Goal: Information Seeking & Learning: Compare options

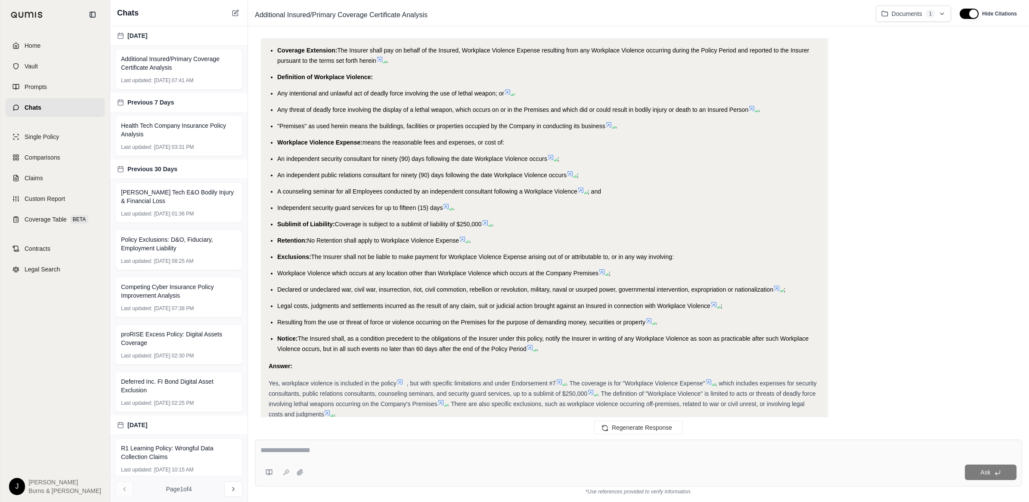
scroll to position [1057, 0]
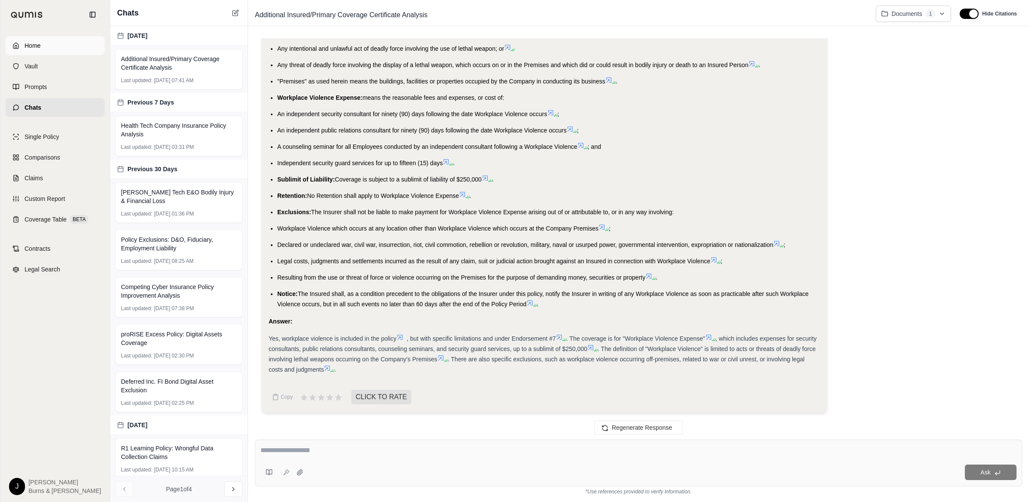
click at [24, 42] on link "Home" at bounding box center [55, 45] width 99 height 19
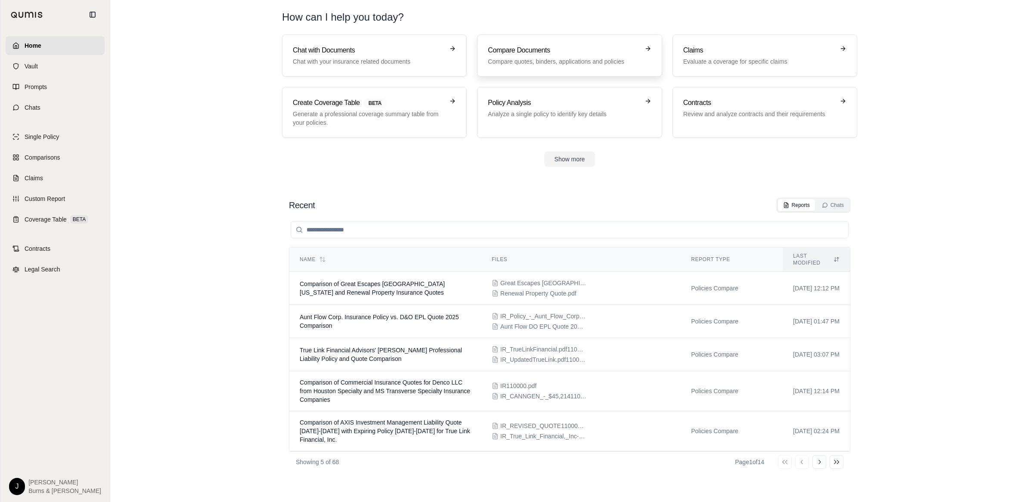
click at [550, 50] on h3 "Compare Documents" at bounding box center [563, 50] width 151 height 10
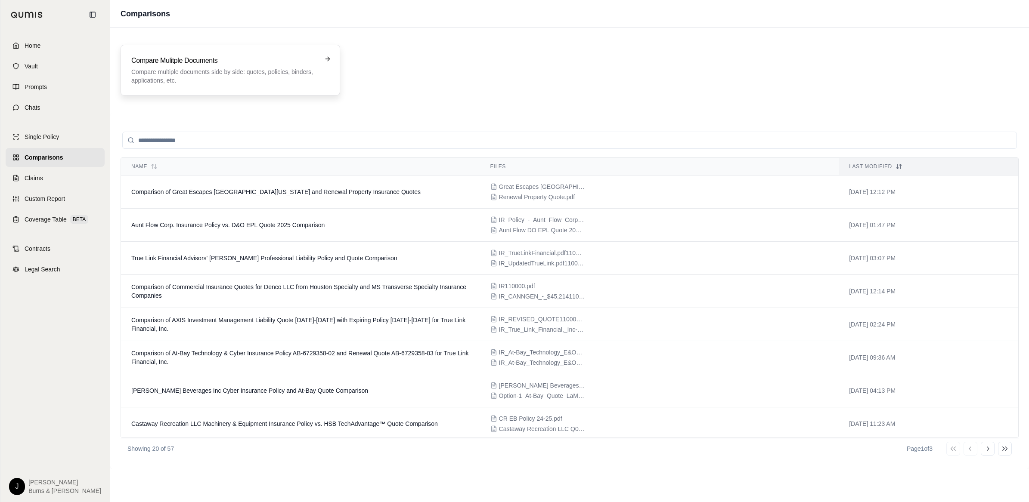
click at [243, 67] on div "Compare Mulitple Documents Compare multiple documents side by side: quotes, pol…" at bounding box center [224, 70] width 186 height 29
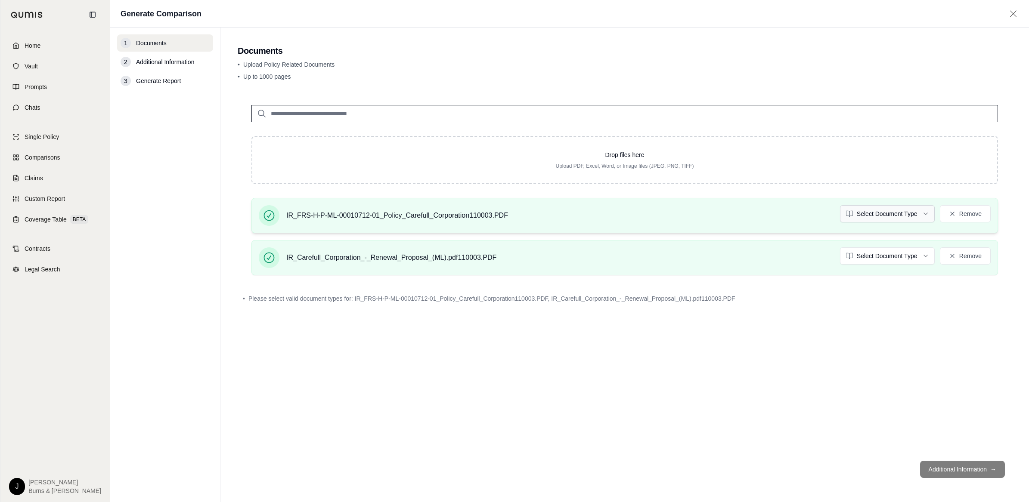
click at [866, 212] on html "Home Vault Prompts Chats Single Policy Comparisons Claims Custom Report Coverag…" at bounding box center [514, 251] width 1029 height 502
click at [864, 250] on html "Home Vault Prompts Chats Single Policy Comparisons Claims Custom Report Coverag…" at bounding box center [514, 251] width 1029 height 502
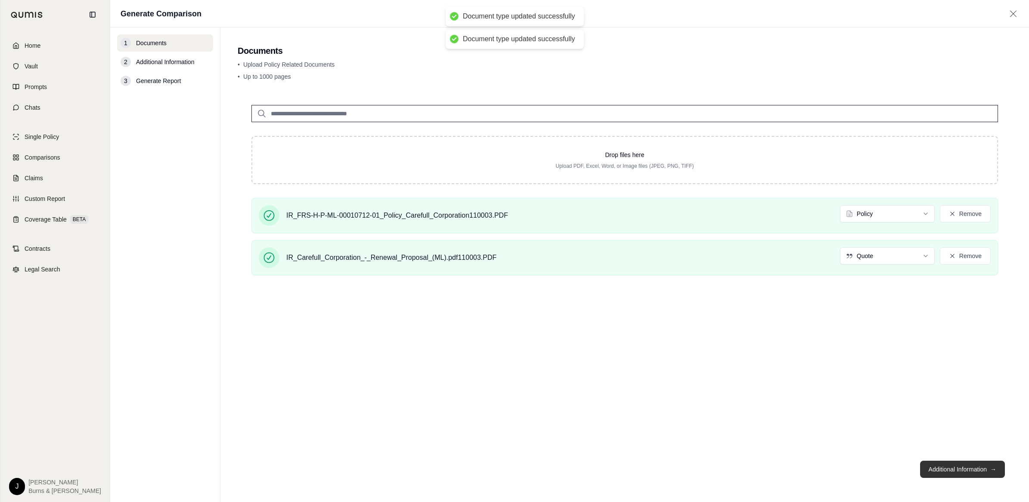
click at [965, 467] on button "Additional Information →" at bounding box center [962, 469] width 85 height 17
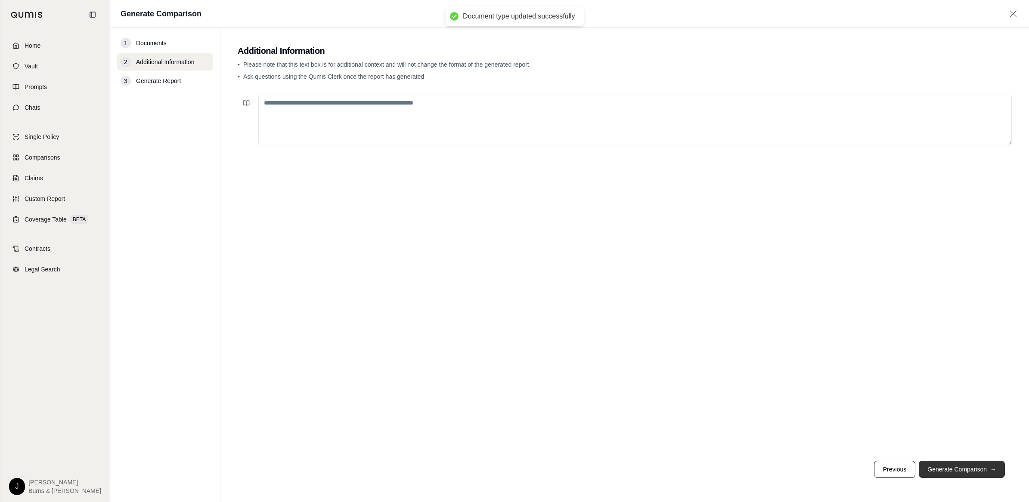
click at [960, 469] on button "Generate Comparison →" at bounding box center [961, 469] width 86 height 17
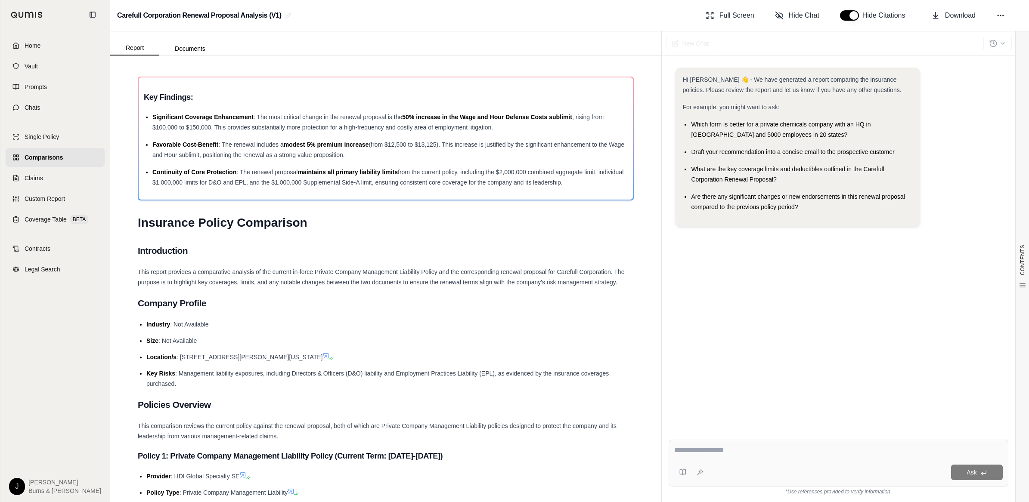
click at [804, 452] on textarea at bounding box center [838, 450] width 328 height 10
type textarea "*"
type textarea "**********"
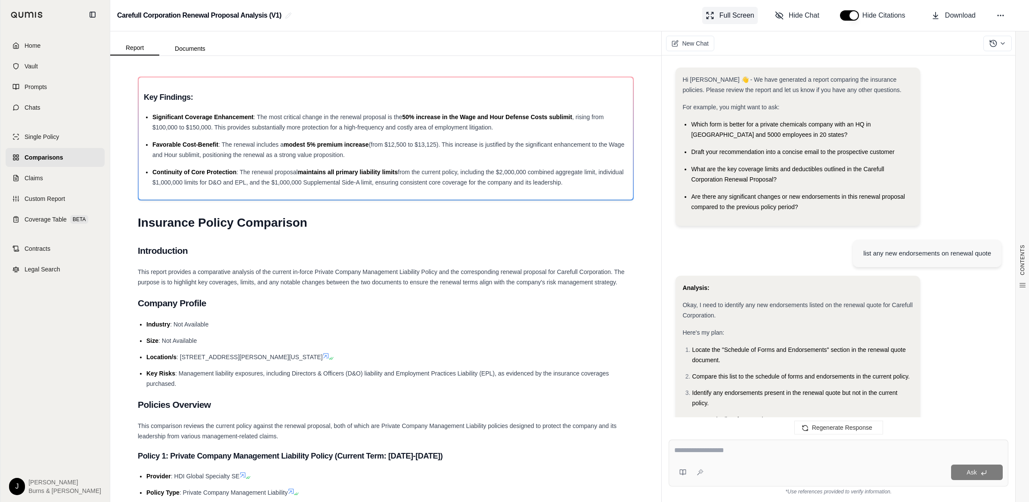
scroll to position [853, 0]
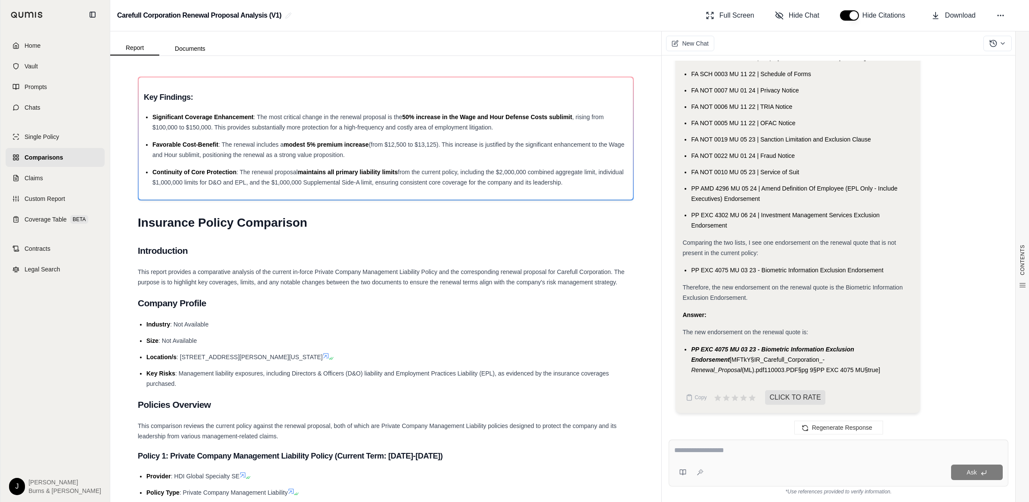
click at [819, 346] on span "PP EXC 4075 MU 03 23 - Biometric Information Exclusion Endorsement" at bounding box center [772, 354] width 163 height 17
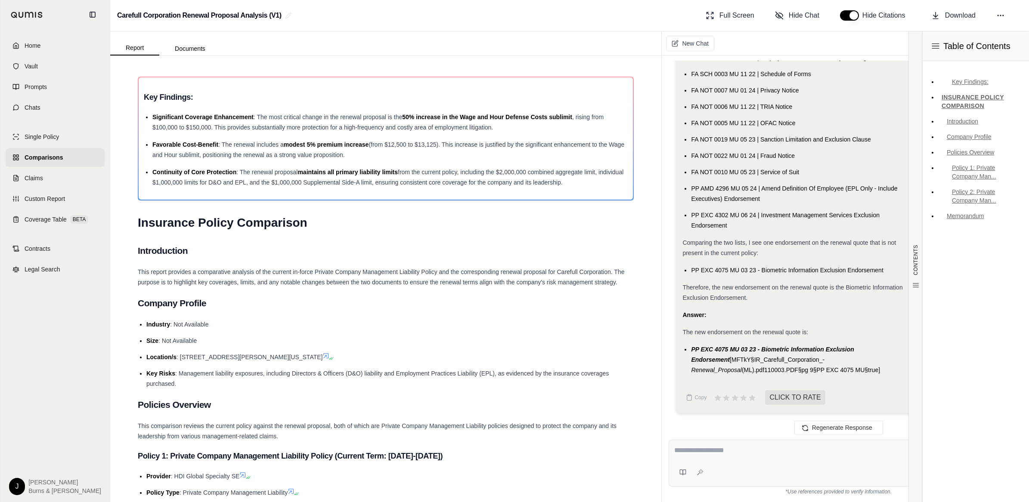
click at [909, 138] on li "FA NOT 0019 MU 05 23 | Sanction Limitation and Exclusion Clause" at bounding box center [802, 139] width 222 height 10
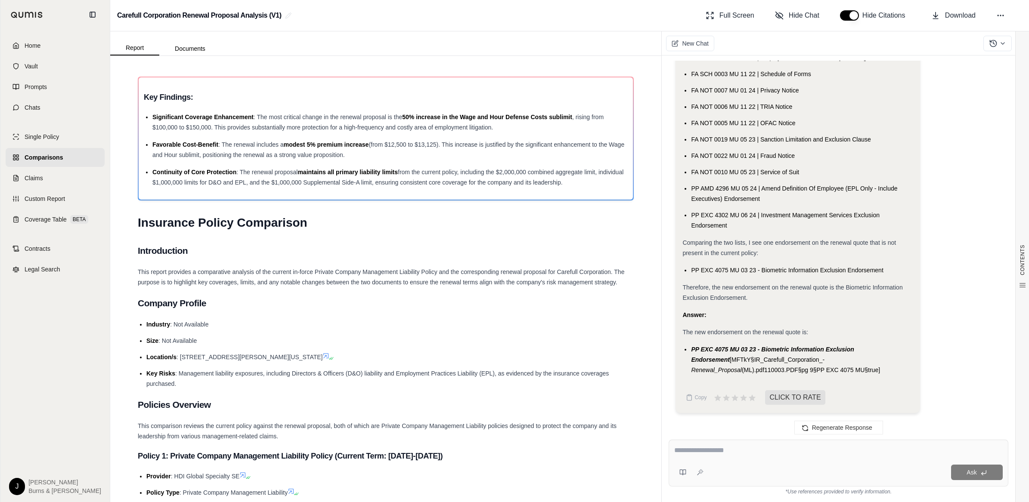
click at [582, 19] on div "Carefull Corporation Renewal Proposal Analysis (V1) Full Screen Hide Chat Hide …" at bounding box center [569, 15] width 918 height 31
